Goal: Task Accomplishment & Management: Use online tool/utility

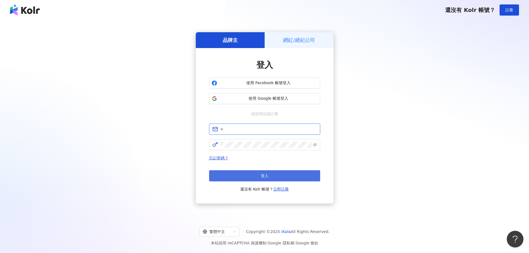
type input "**********"
click at [277, 176] on button "登入" at bounding box center [264, 175] width 111 height 11
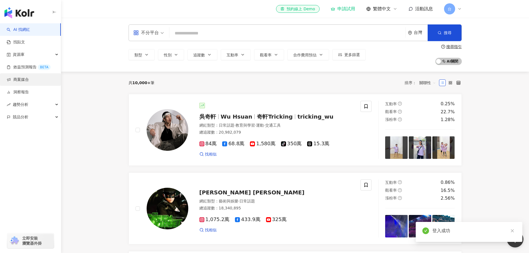
click at [22, 79] on link "商案媒合" at bounding box center [18, 80] width 22 height 6
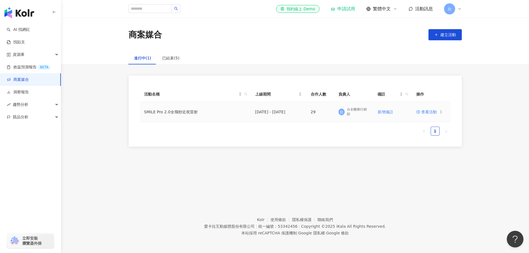
click at [179, 111] on td "SMILE Pro 2.0全飛秒近視雷射" at bounding box center [195, 112] width 111 height 20
click at [434, 111] on span "查看活動" at bounding box center [426, 112] width 21 height 4
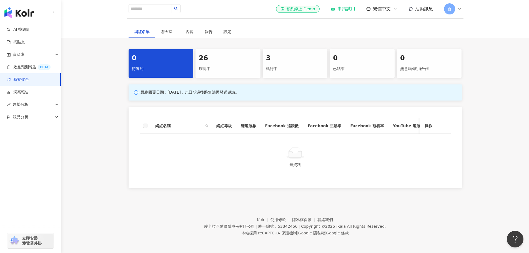
scroll to position [167, 0]
click at [228, 73] on div "確認中" at bounding box center [228, 68] width 58 height 9
